Goal: Task Accomplishment & Management: Use online tool/utility

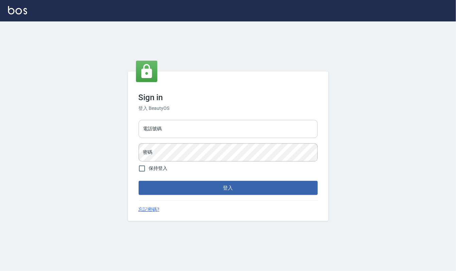
click at [215, 129] on input "電話號碼" at bounding box center [228, 129] width 179 height 18
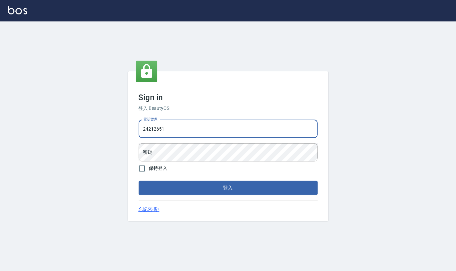
type input "24212651"
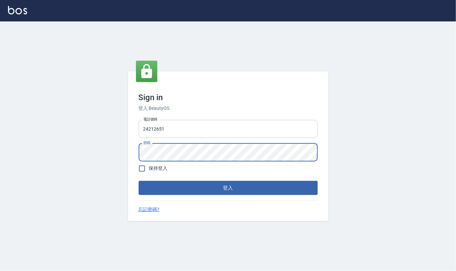
click at [139, 181] on button "登入" at bounding box center [228, 188] width 179 height 14
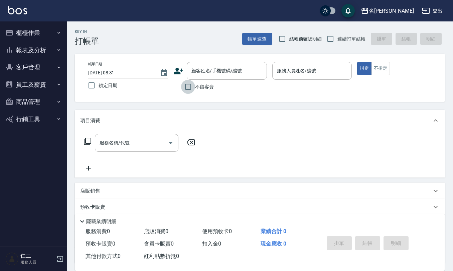
drag, startPoint x: 189, startPoint y: 84, endPoint x: 205, endPoint y: 95, distance: 19.2
click at [190, 85] on input "不留客資" at bounding box center [188, 87] width 14 height 14
checkbox input "true"
click at [280, 38] on input "結帳前確認明細" at bounding box center [283, 39] width 14 height 14
checkbox input "true"
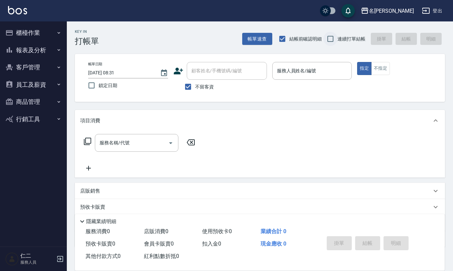
click at [331, 34] on input "連續打單結帳" at bounding box center [331, 39] width 14 height 14
checkbox input "true"
click at [304, 70] on input "服務人員姓名/編號" at bounding box center [313, 71] width 74 height 12
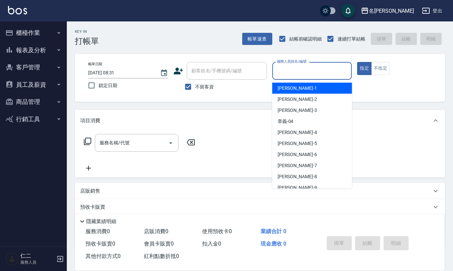
click at [304, 70] on input "服務人員姓名/編號" at bounding box center [313, 71] width 74 height 12
